Goal: Check status: Check status

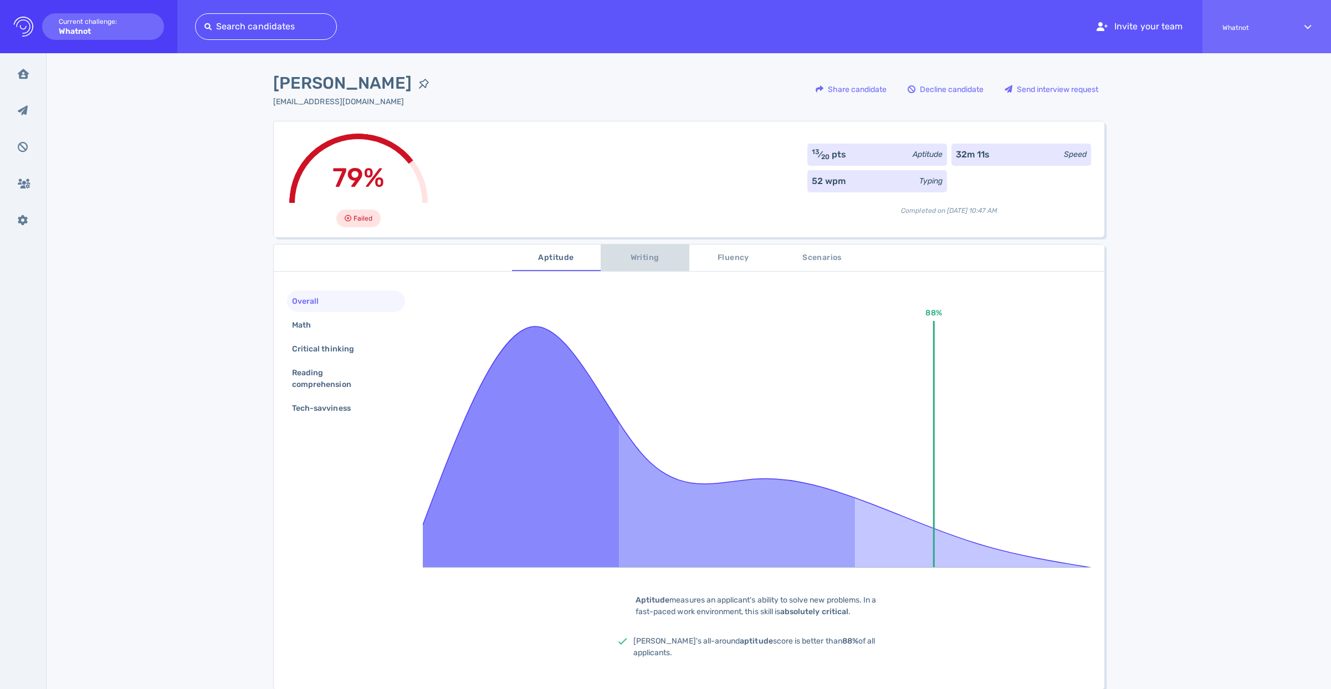
click at [646, 263] on span "Writing" at bounding box center [644, 258] width 75 height 14
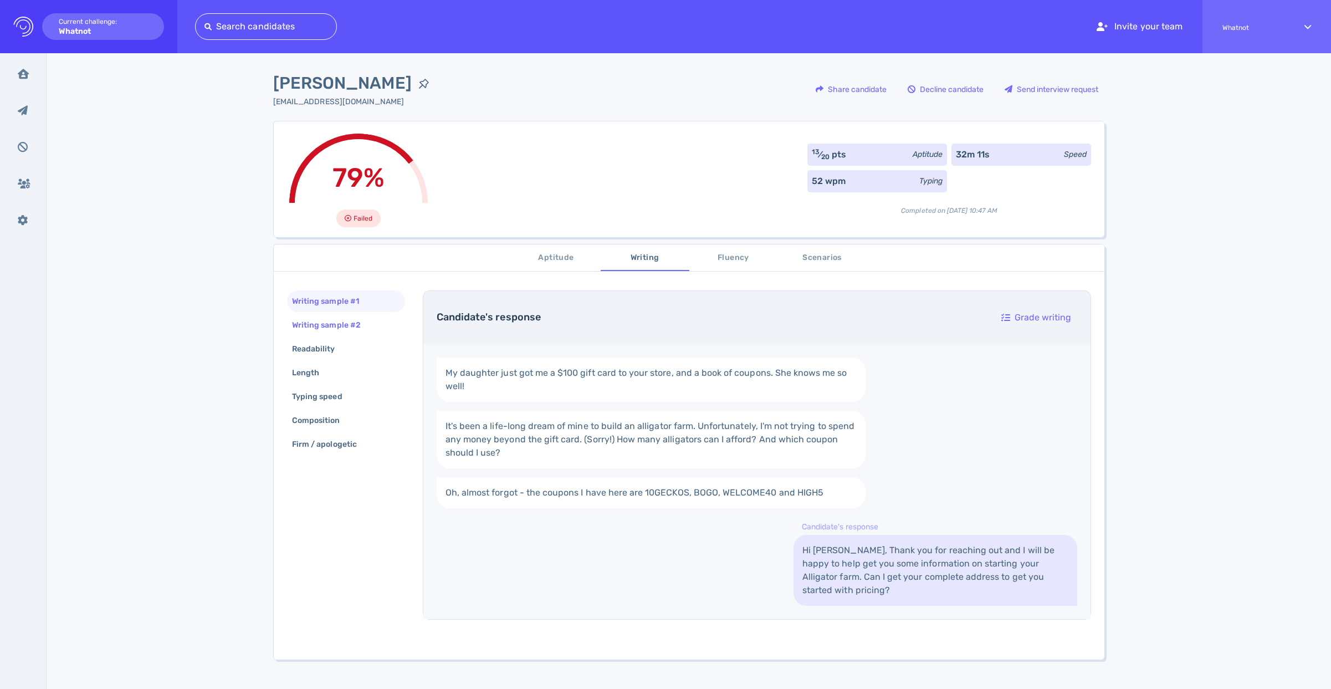
click at [337, 325] on div "Writing sample #2" at bounding box center [332, 325] width 84 height 16
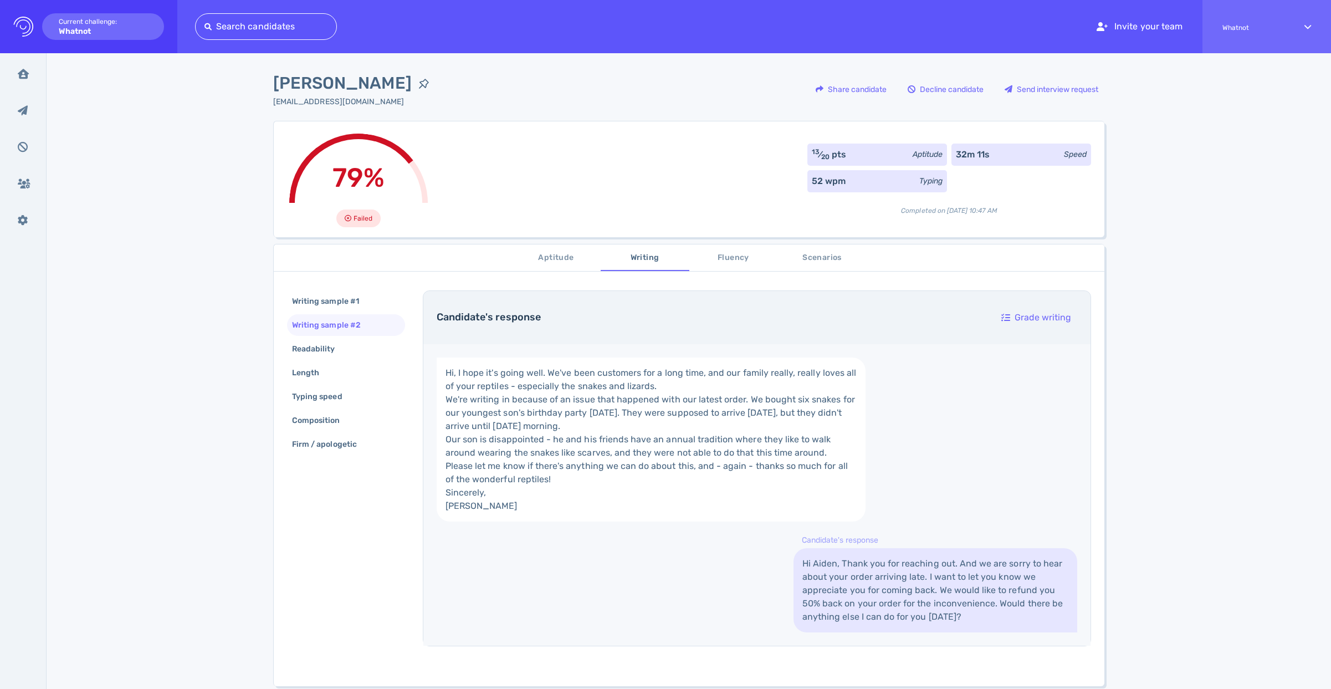
click at [726, 265] on button "Fluency" at bounding box center [733, 257] width 89 height 27
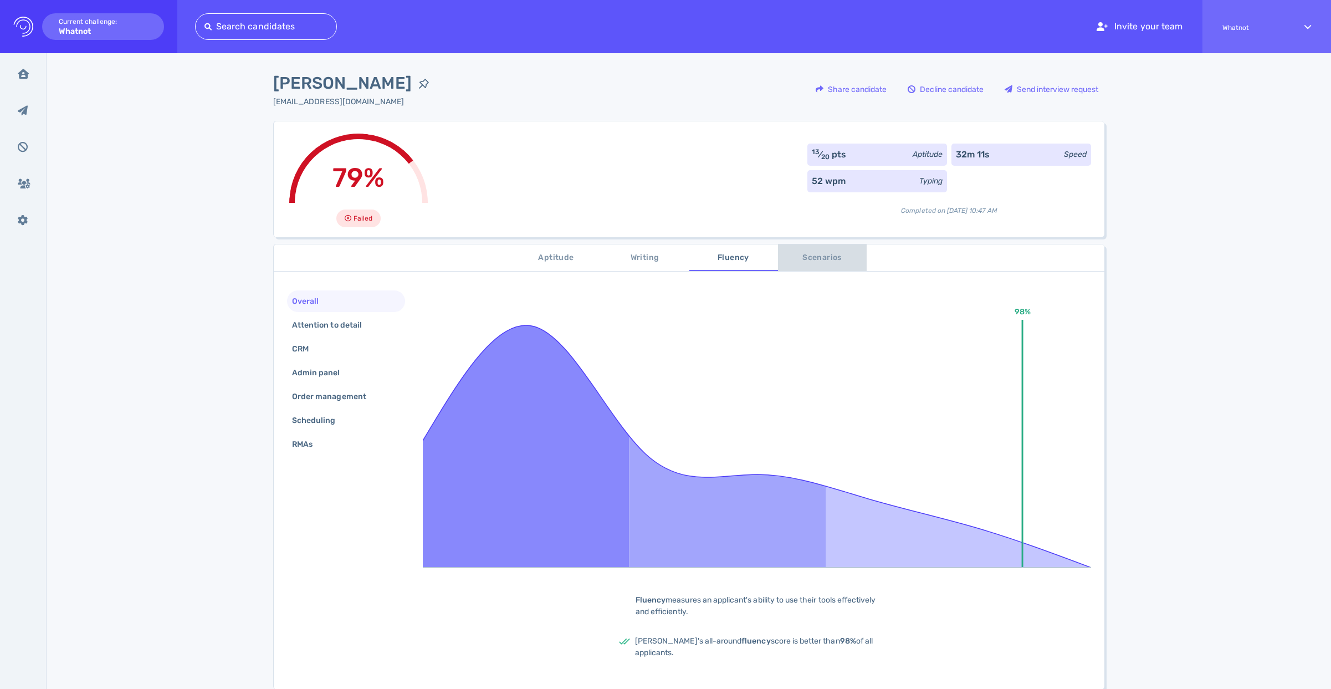
click at [817, 260] on span "Scenarios" at bounding box center [821, 258] width 75 height 14
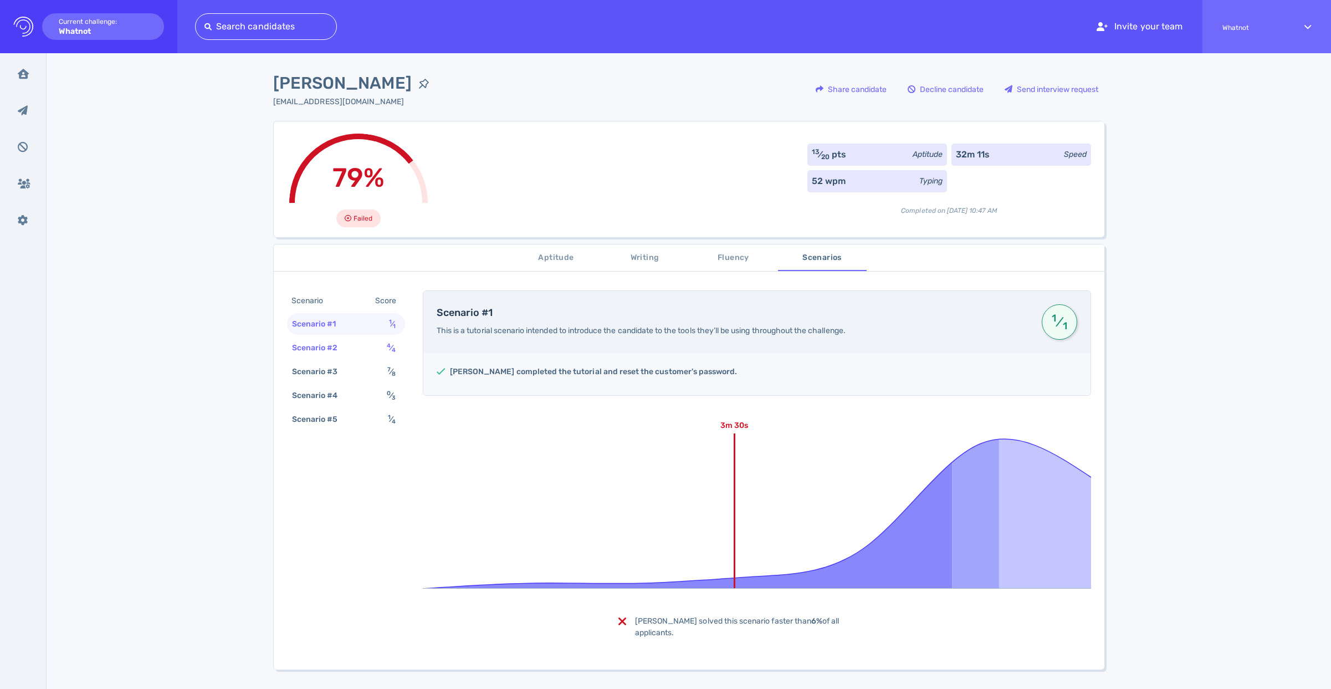
click at [356, 348] on div "Scenario #2 4 ⁄ 4" at bounding box center [346, 348] width 118 height 22
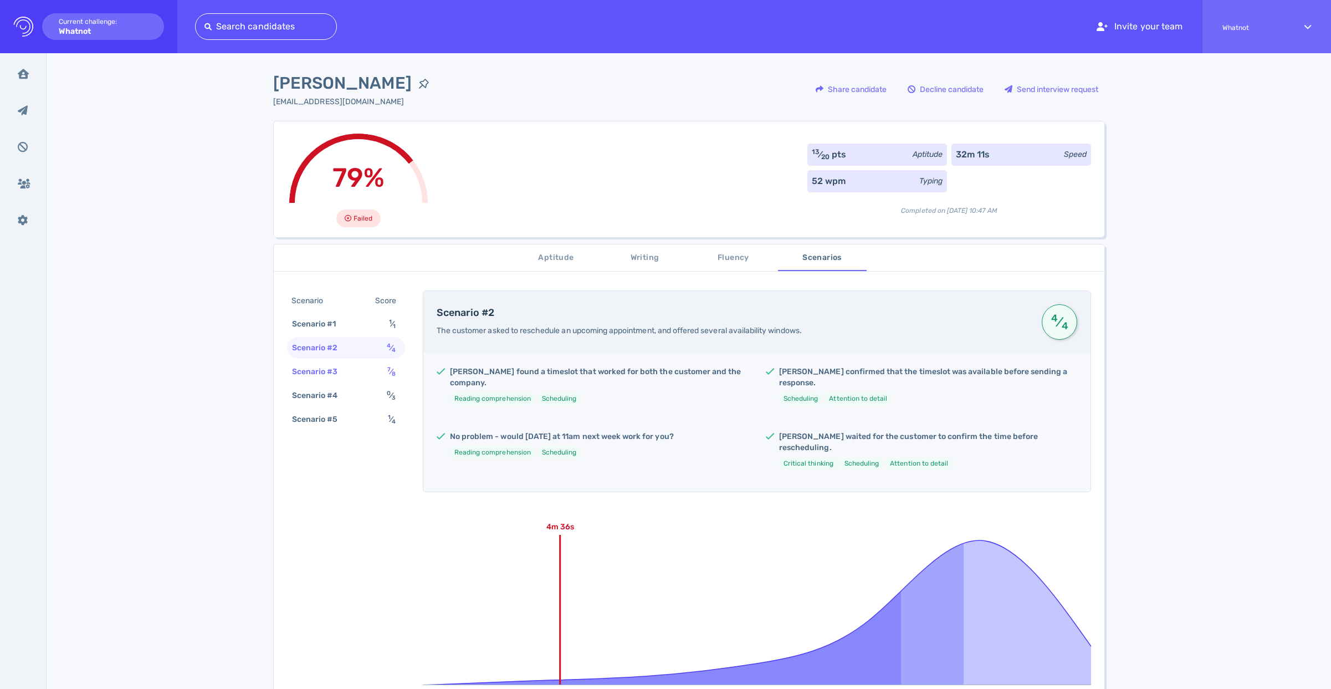
click at [340, 373] on div "Scenario #3" at bounding box center [320, 371] width 61 height 16
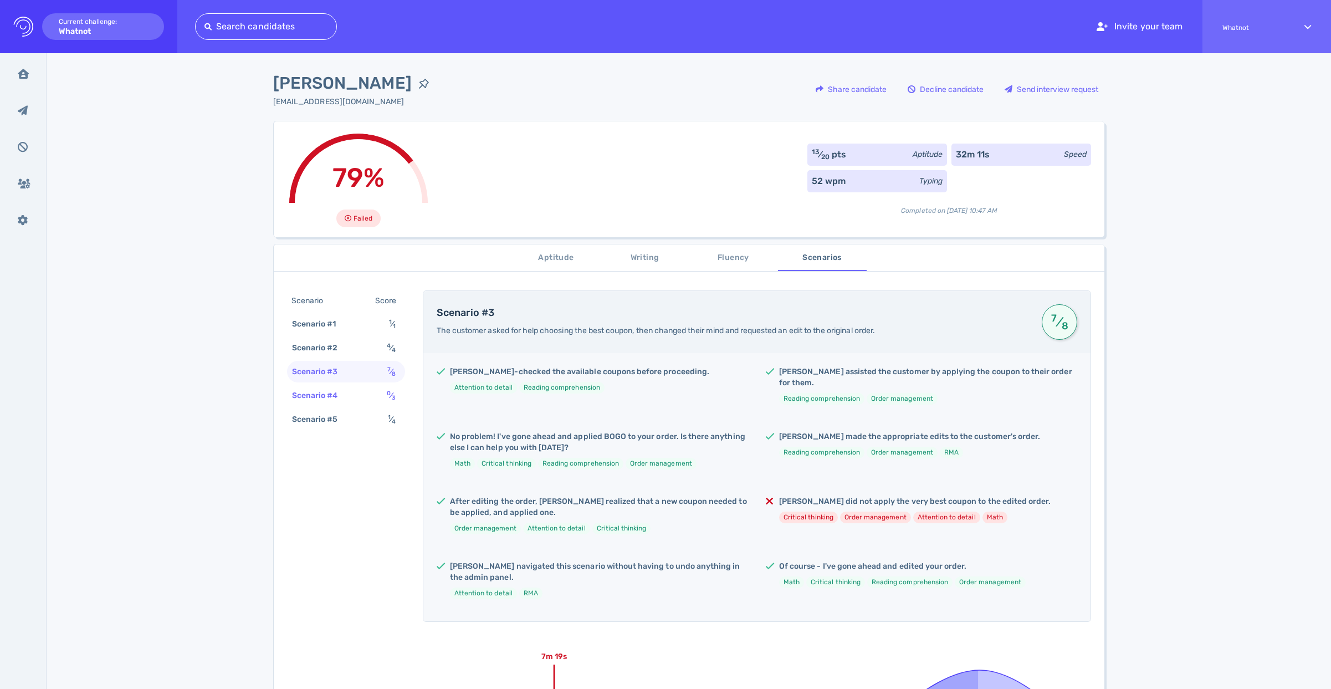
click at [341, 391] on div "Scenario #4" at bounding box center [320, 395] width 61 height 16
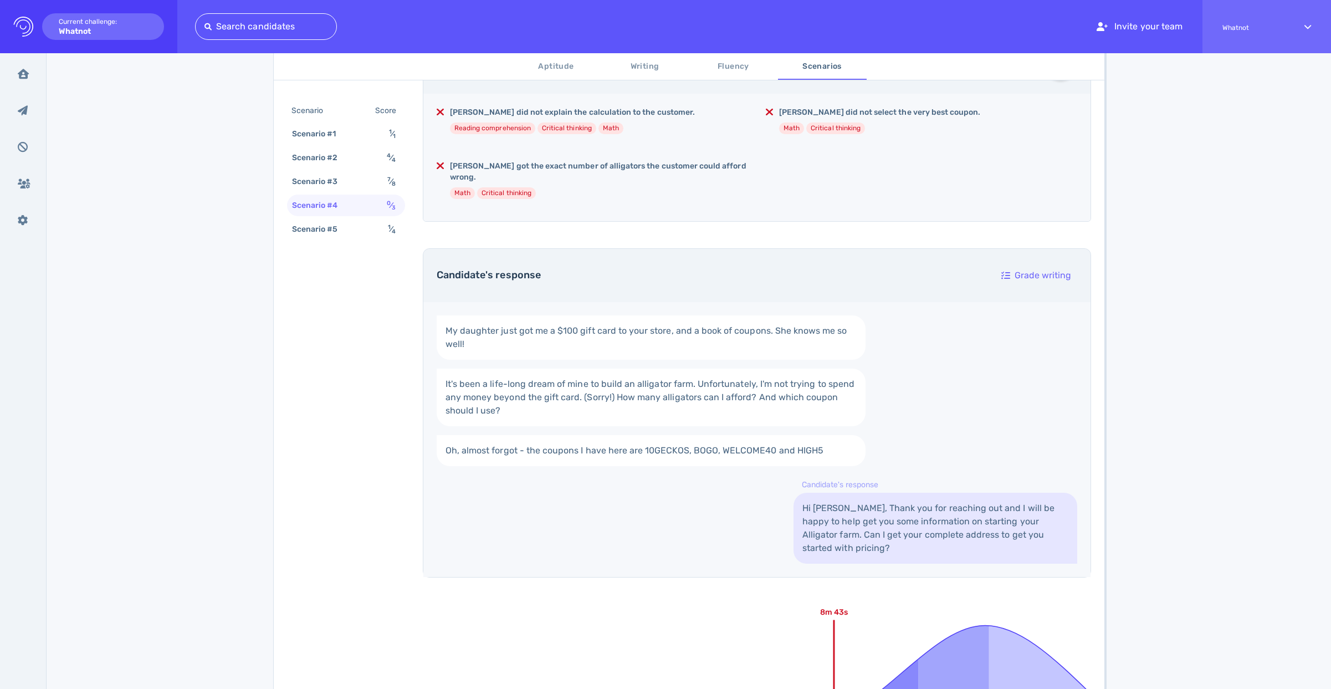
scroll to position [50, 0]
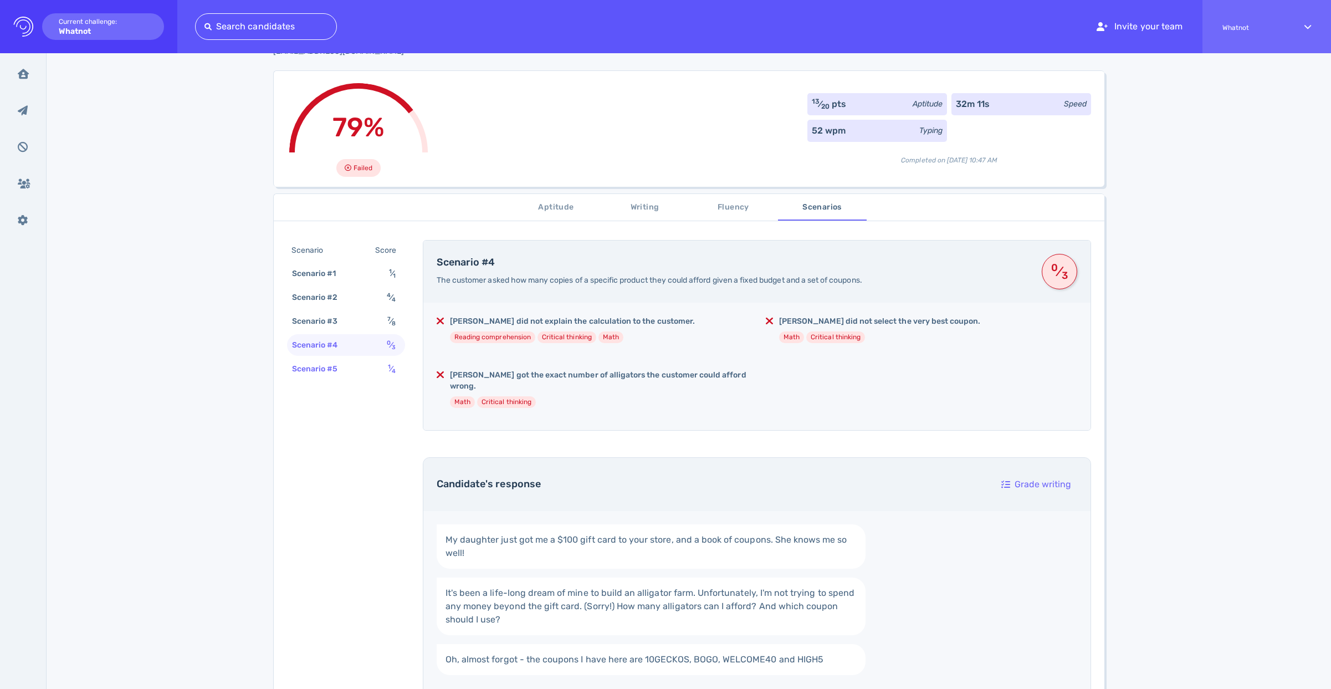
click at [345, 373] on div "Scenario #5" at bounding box center [320, 369] width 61 height 16
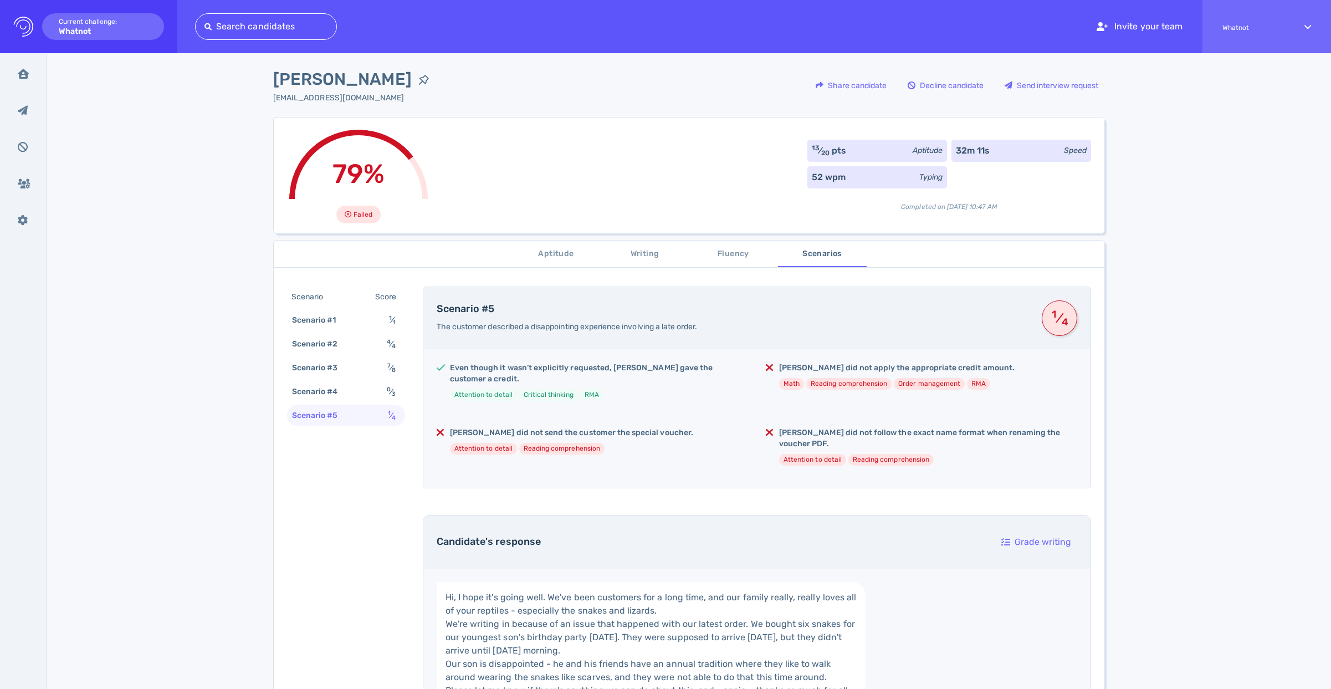
scroll to position [4, 0]
click at [541, 258] on span "Aptitude" at bounding box center [556, 254] width 75 height 14
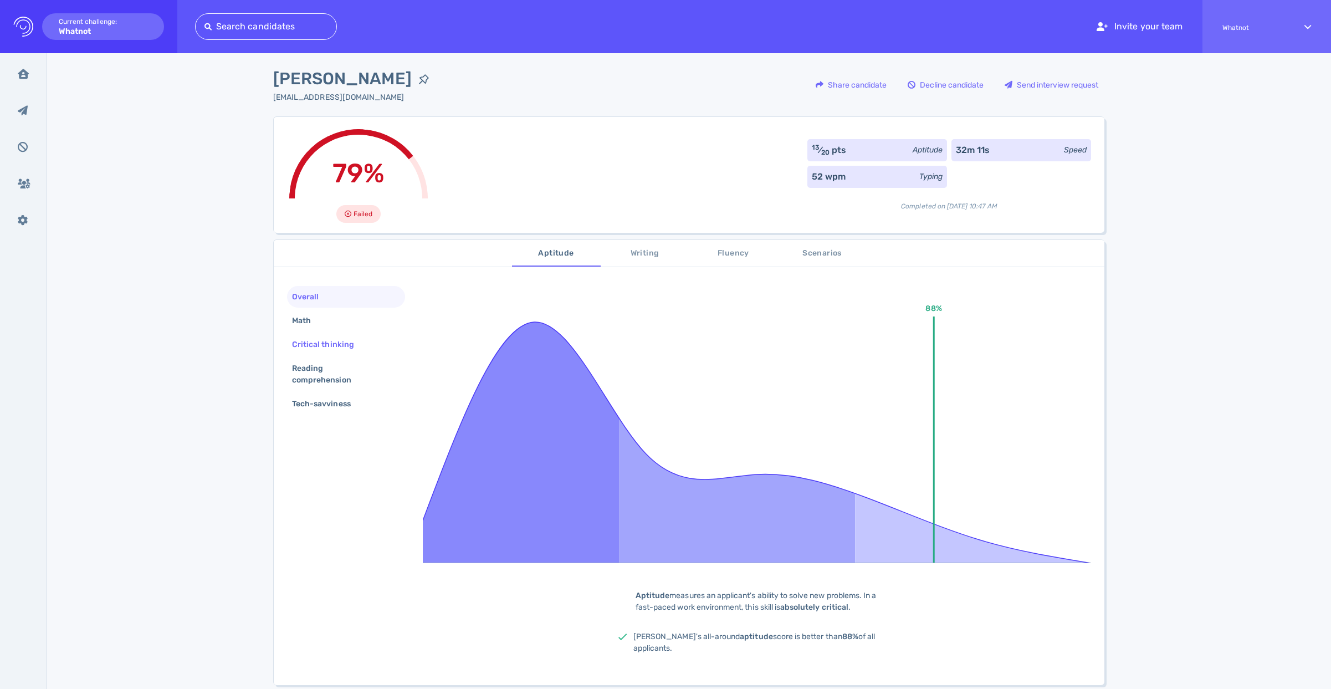
click at [339, 334] on div "Critical thinking" at bounding box center [346, 344] width 118 height 22
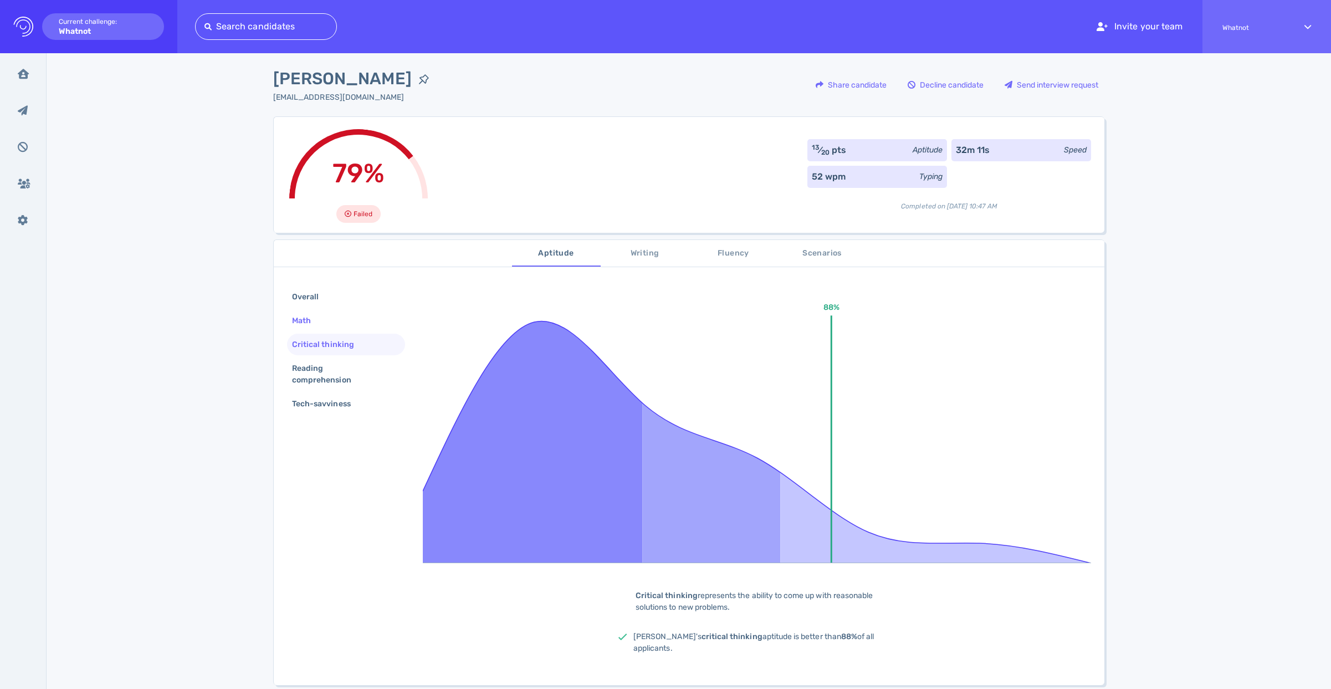
click at [334, 324] on div "Math" at bounding box center [346, 321] width 118 height 22
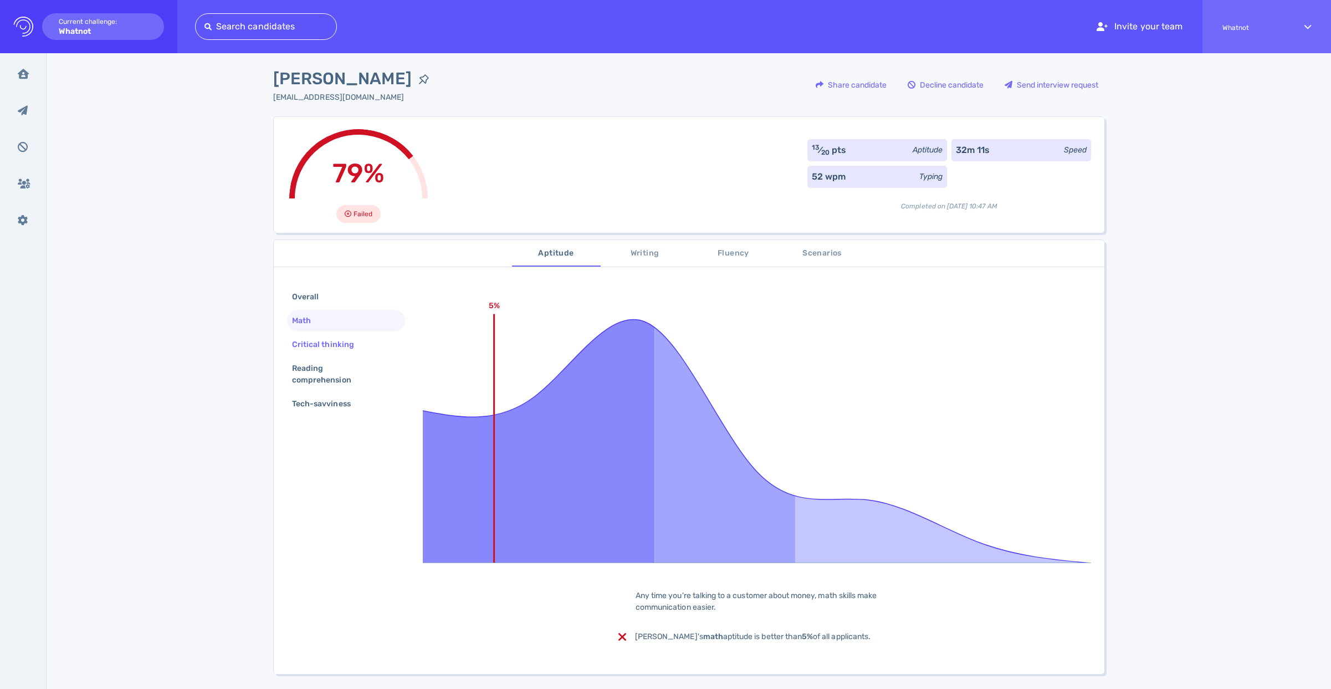
click at [332, 347] on div "Critical thinking" at bounding box center [329, 344] width 78 height 16
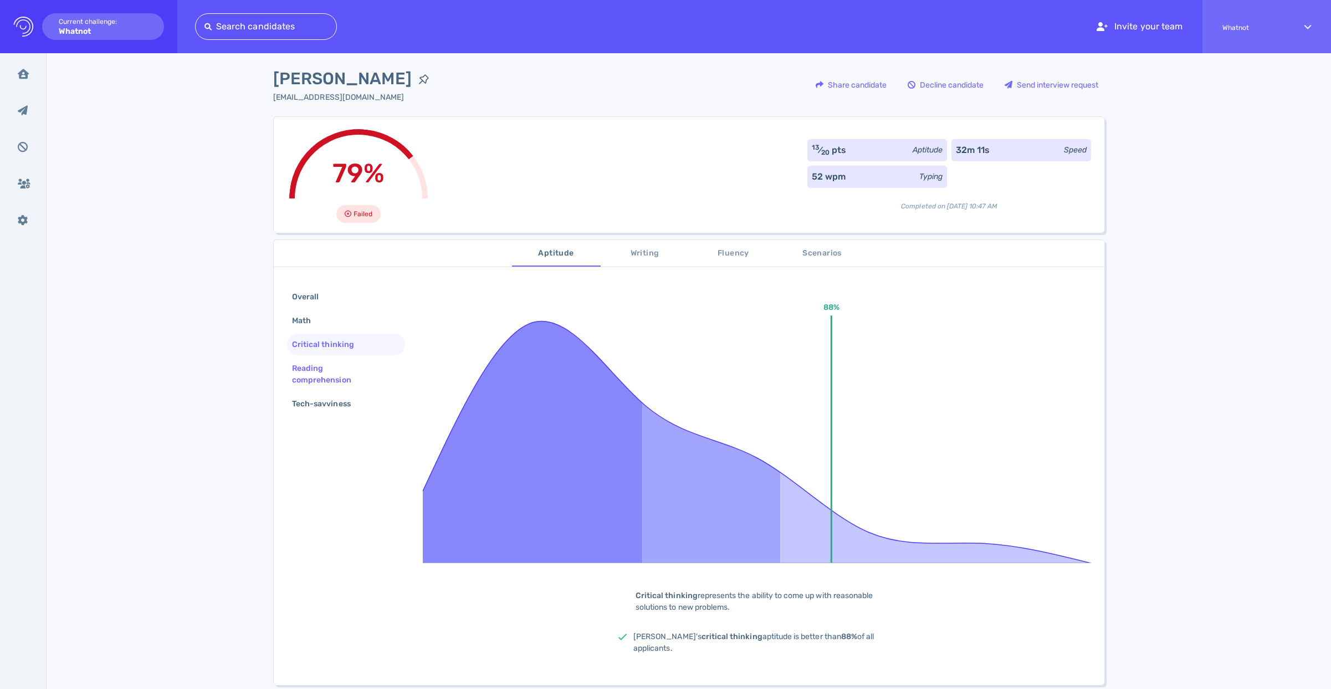
click at [330, 370] on div "Reading comprehension" at bounding box center [342, 374] width 104 height 28
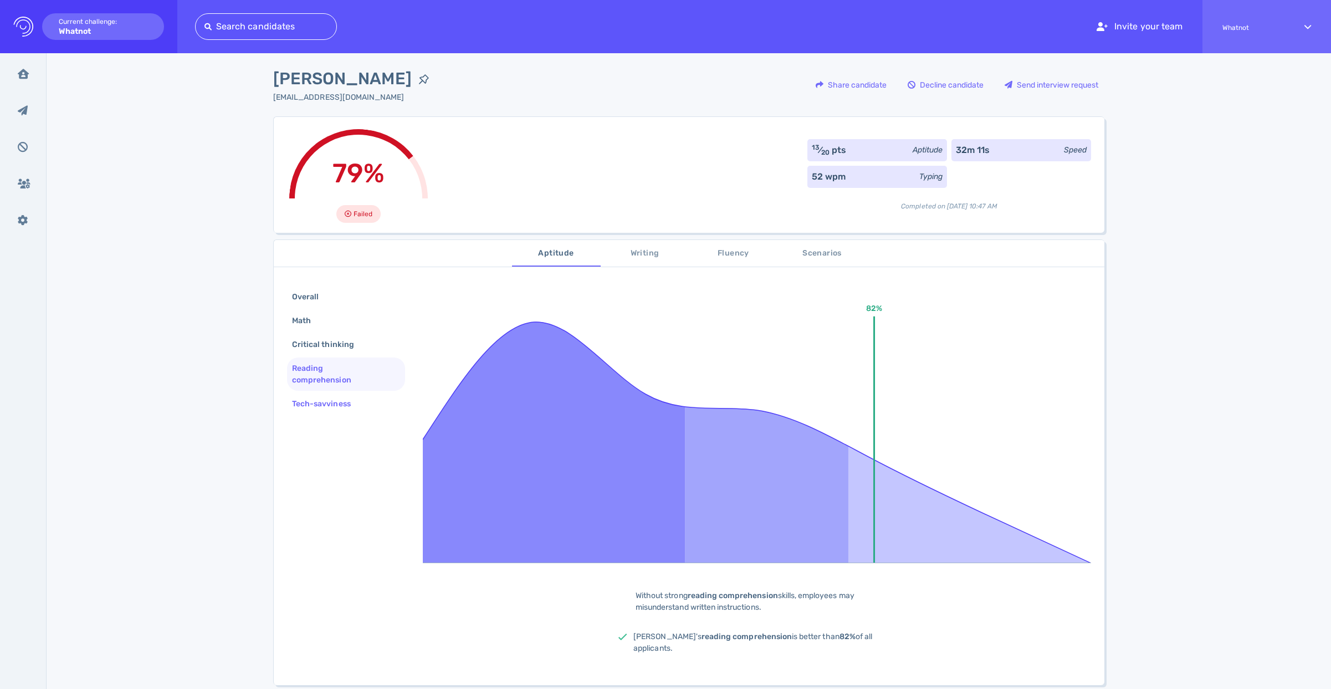
click at [301, 412] on div "Tech-savviness" at bounding box center [346, 404] width 118 height 22
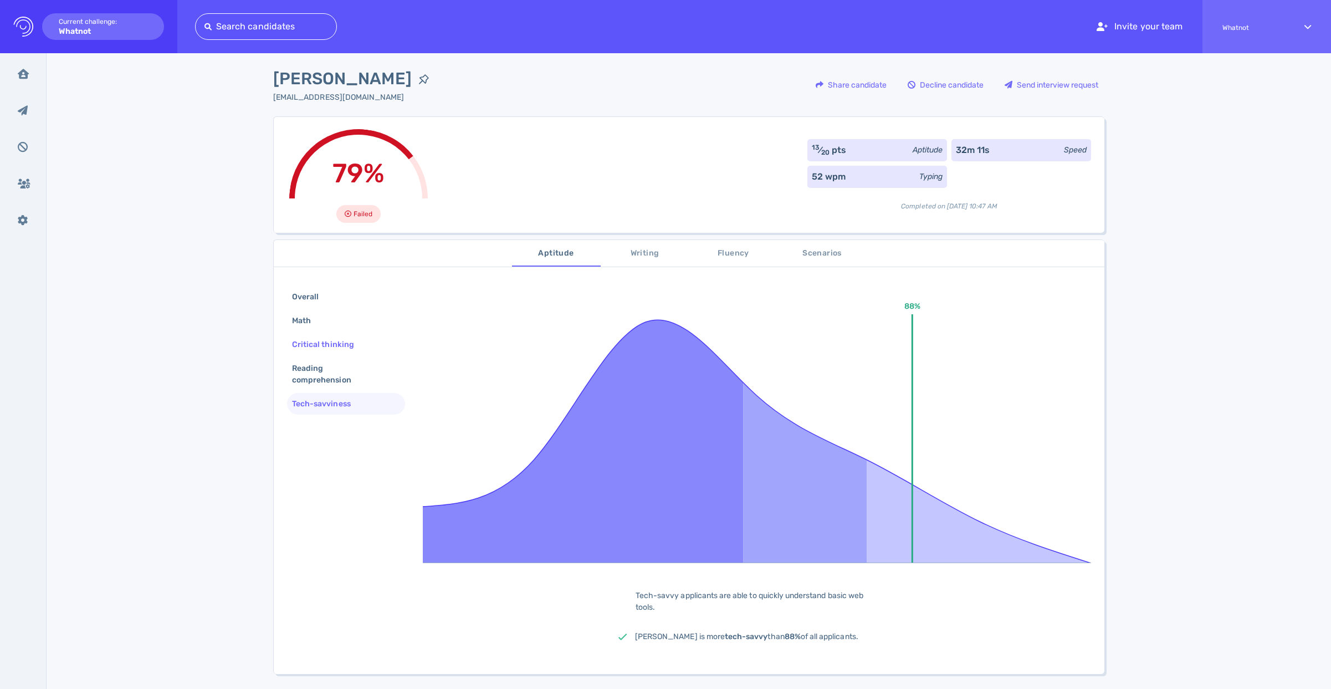
click at [314, 337] on div "Critical thinking" at bounding box center [329, 344] width 78 height 16
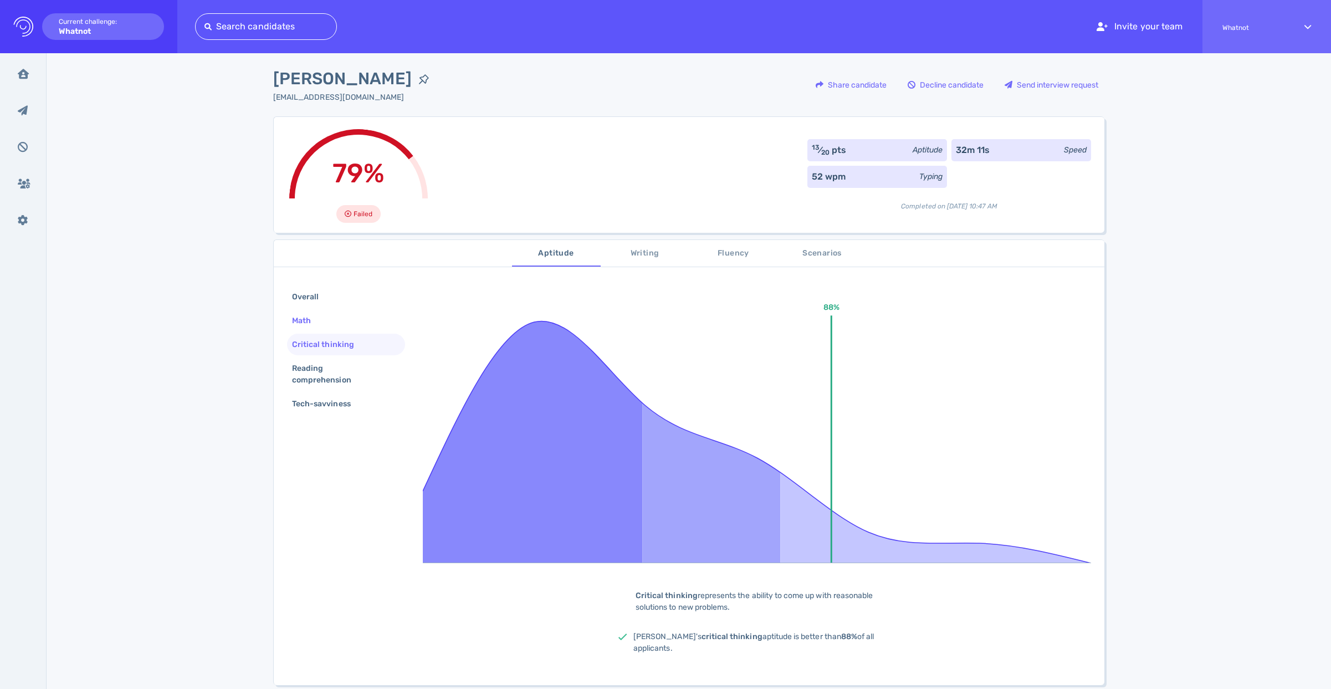
click at [310, 319] on div "Math" at bounding box center [307, 320] width 34 height 16
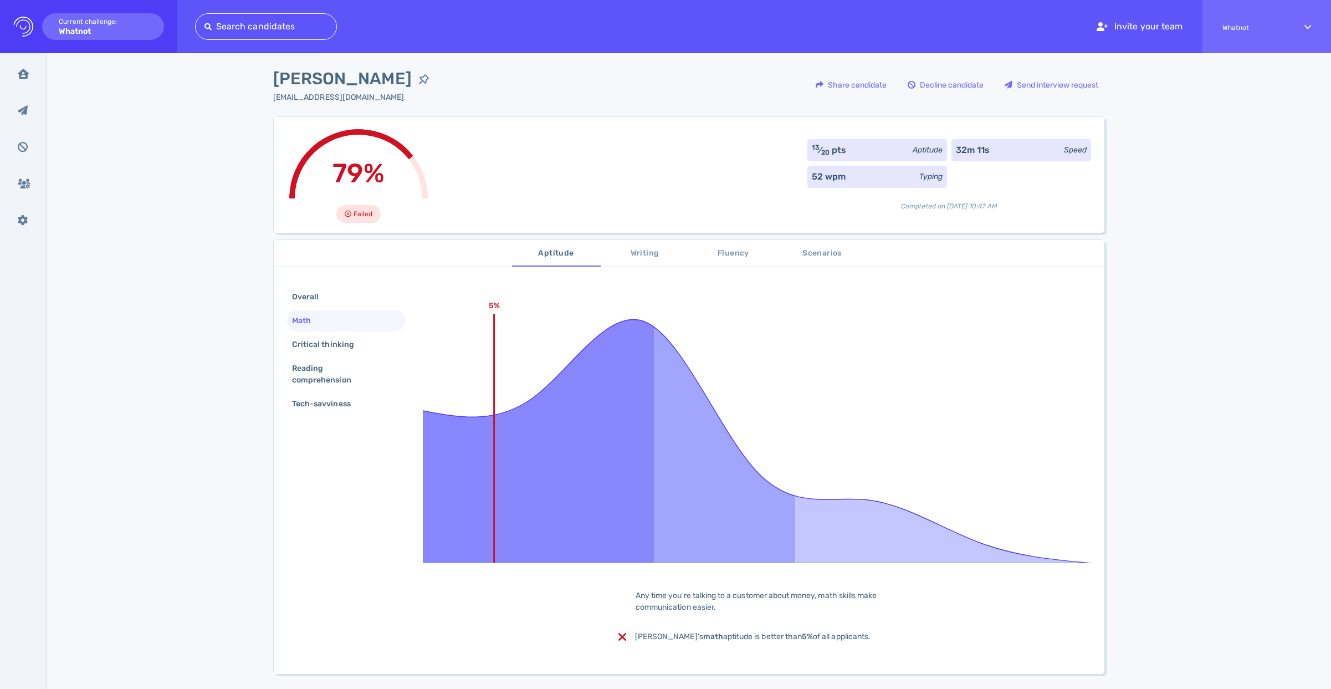
click at [828, 256] on span "Scenarios" at bounding box center [821, 254] width 75 height 14
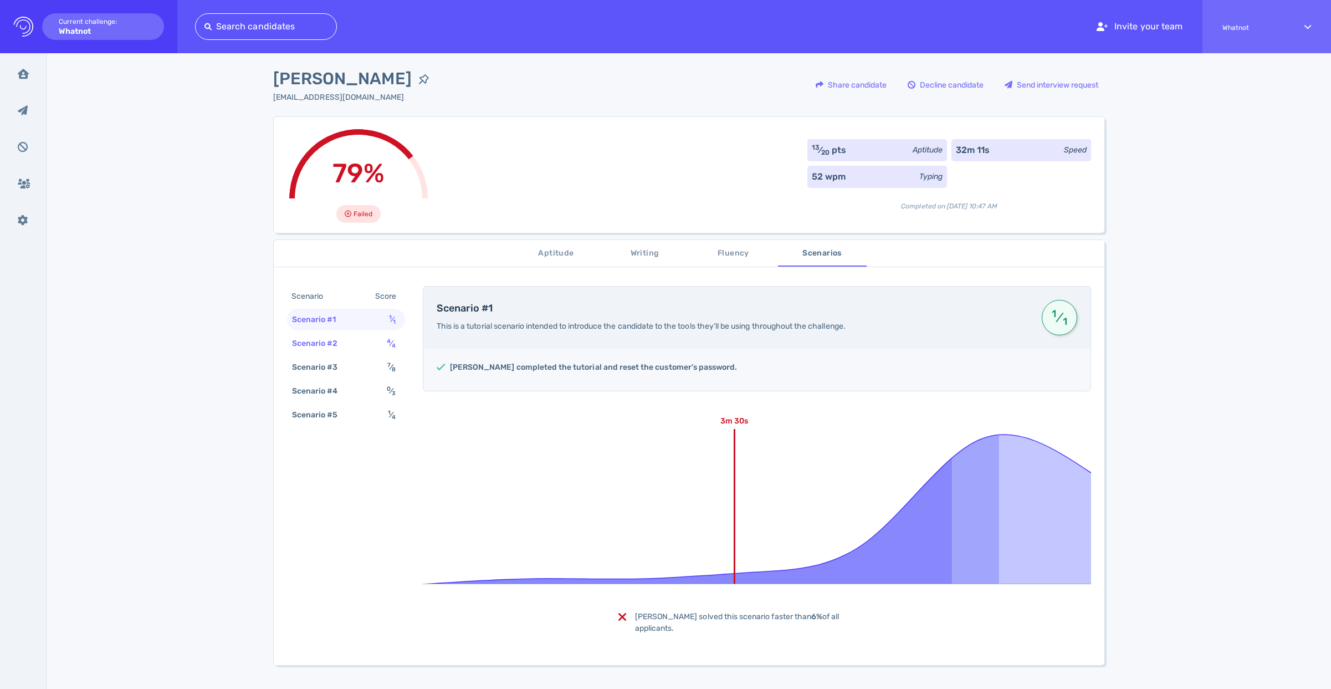
click at [313, 347] on div "Scenario #2" at bounding box center [320, 343] width 61 height 16
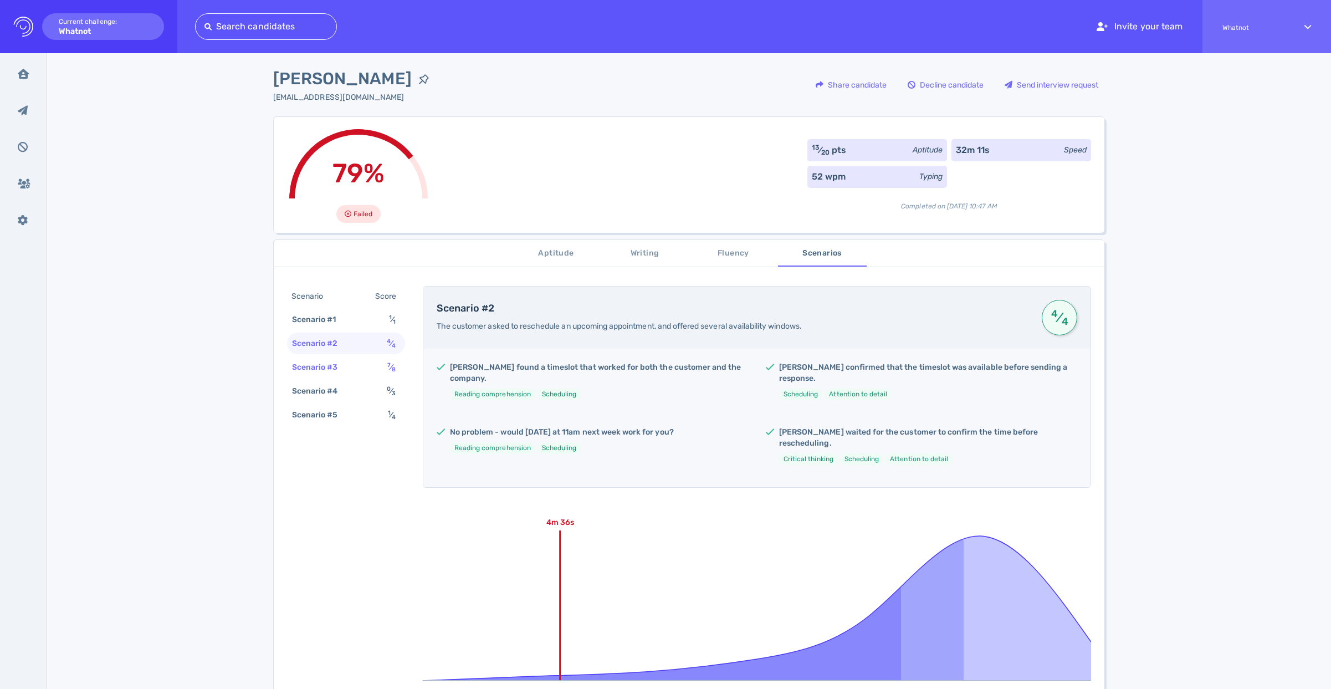
click at [310, 377] on div "Scenario #3 7 ⁄ 8" at bounding box center [346, 367] width 118 height 22
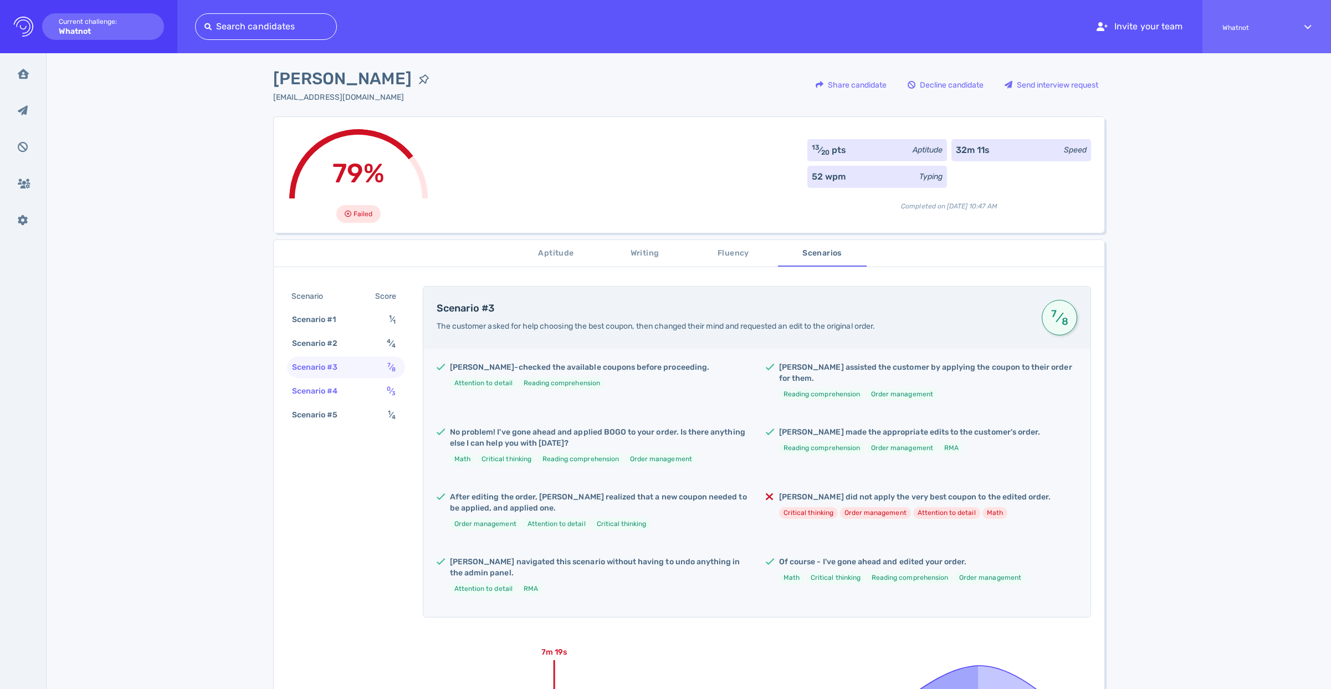
click at [329, 388] on div "Scenario #4" at bounding box center [320, 391] width 61 height 16
